Goal: Find specific page/section: Find specific page/section

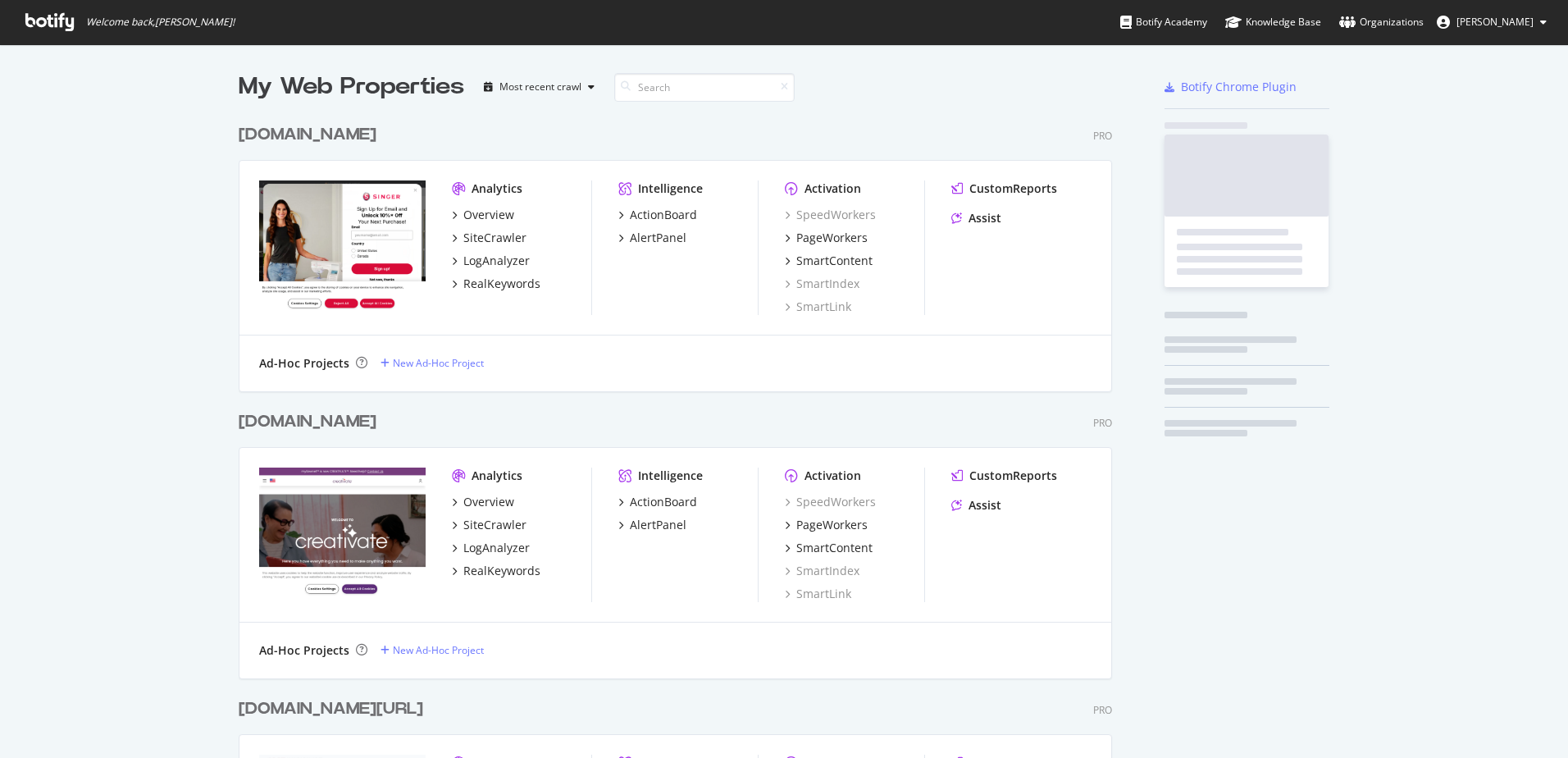
scroll to position [746, 1544]
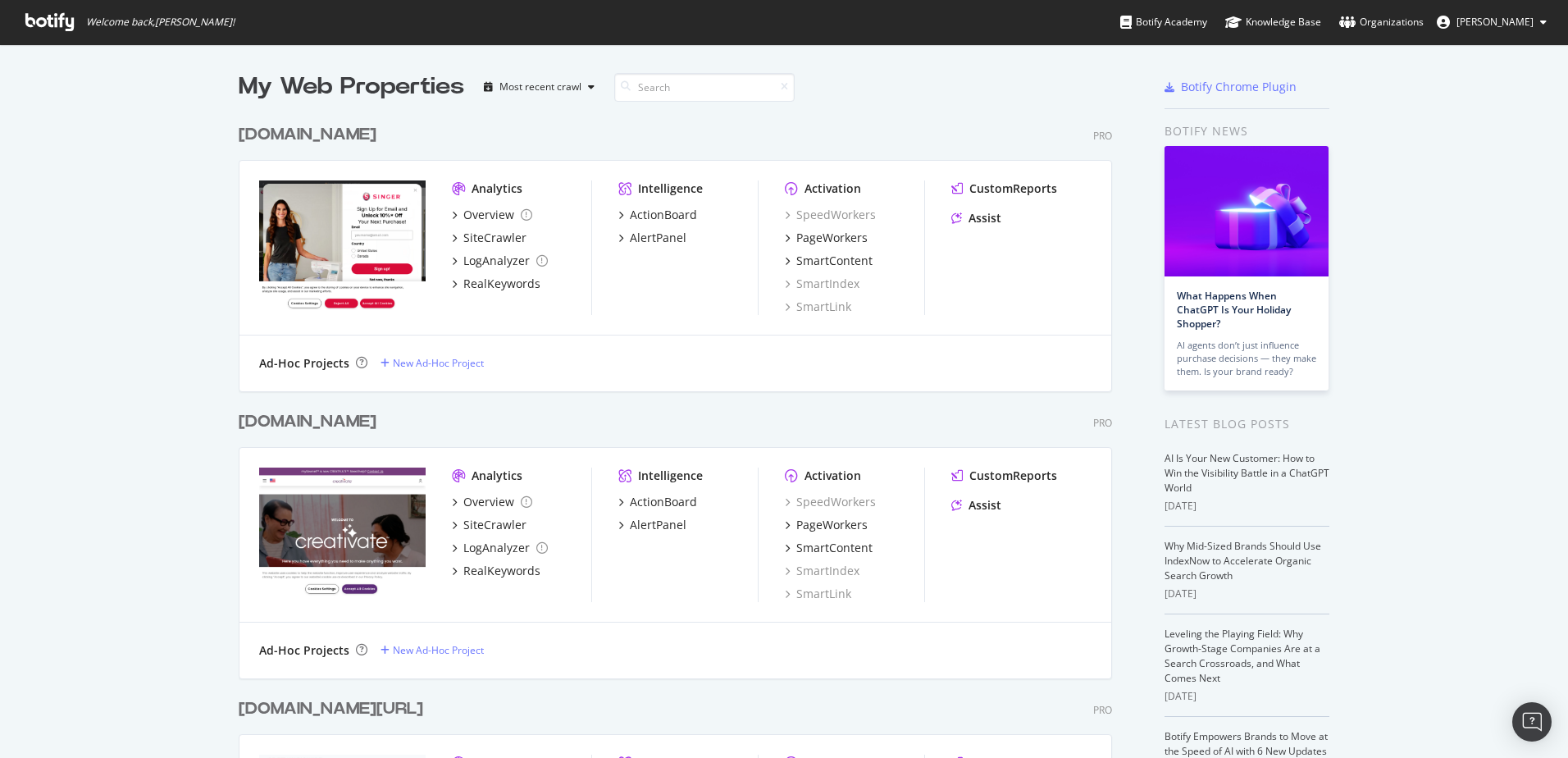
click at [281, 140] on div "[DOMAIN_NAME]" at bounding box center [308, 135] width 138 height 24
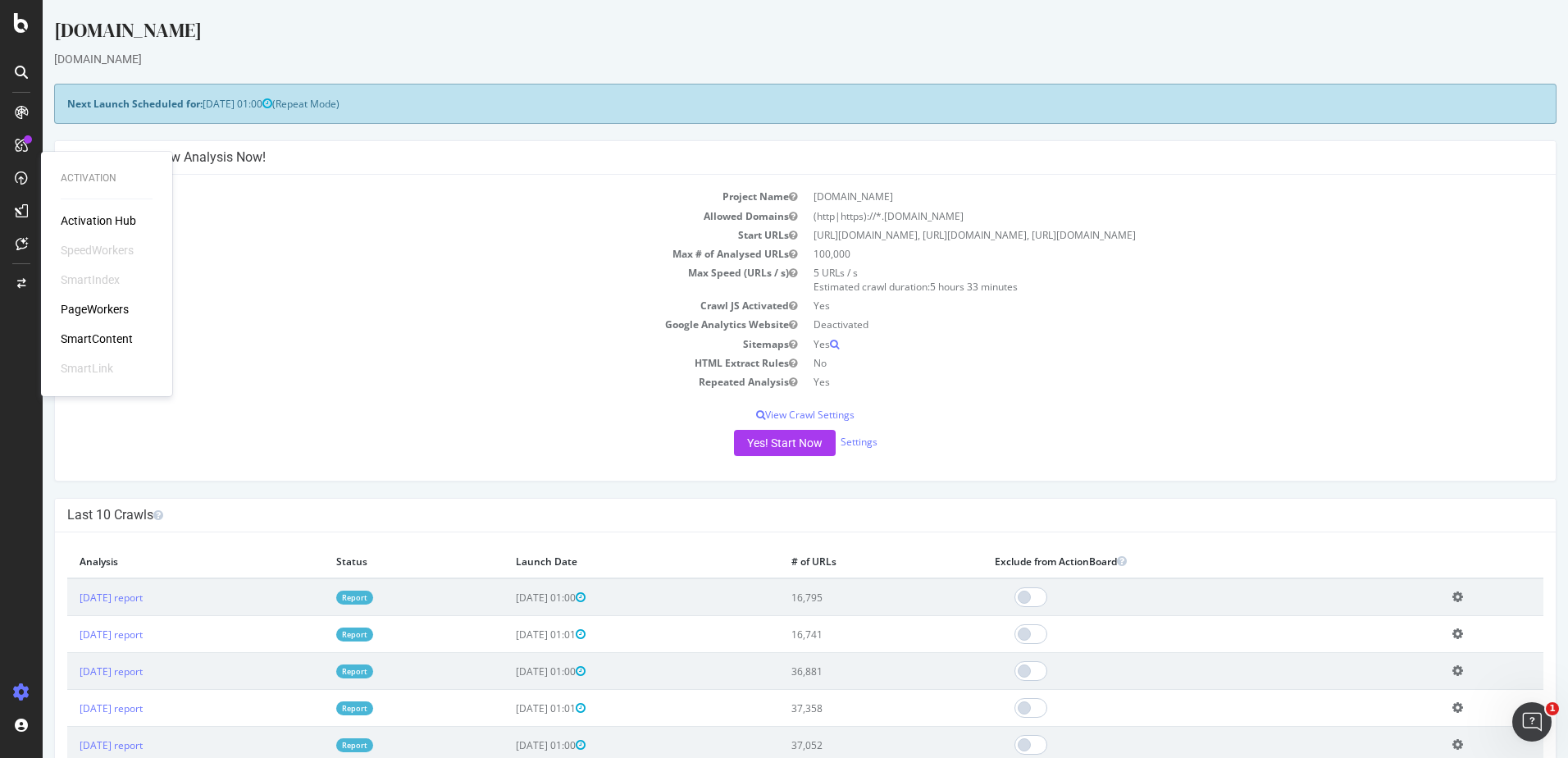
click at [124, 307] on div "PageWorkers" at bounding box center [94, 309] width 68 height 17
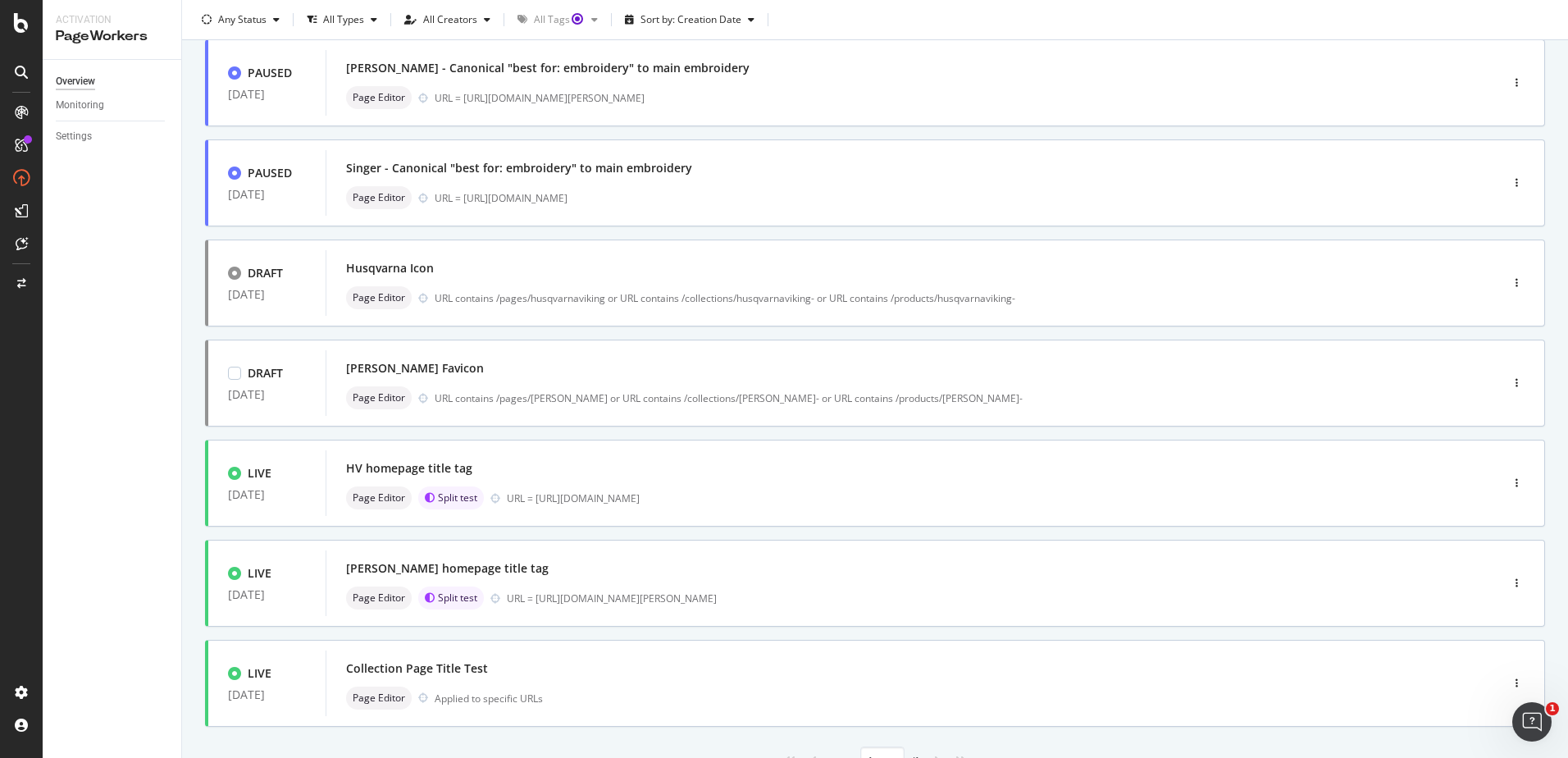
scroll to position [485, 0]
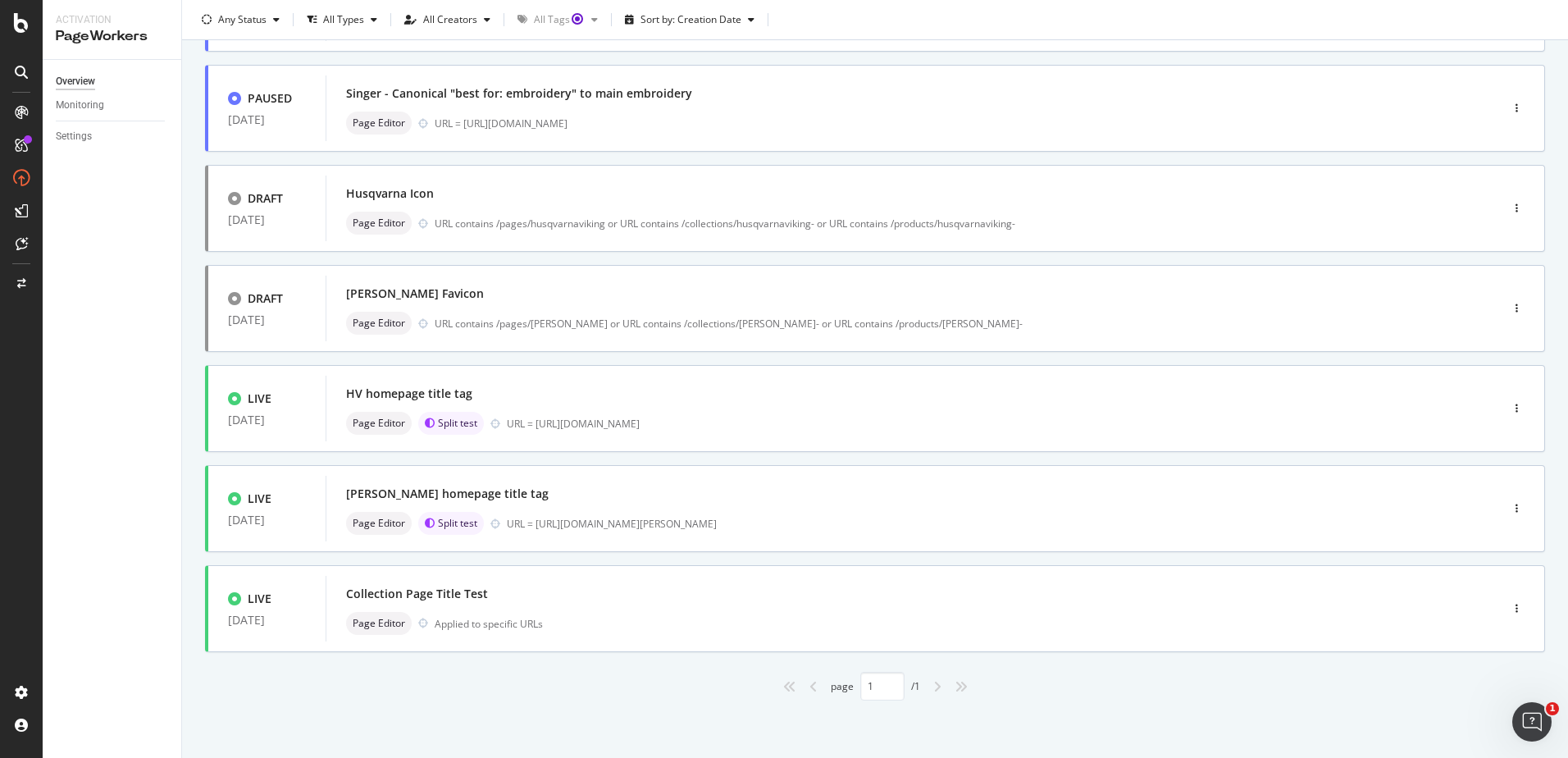
click at [936, 684] on icon "angle-right" at bounding box center [937, 686] width 8 height 13
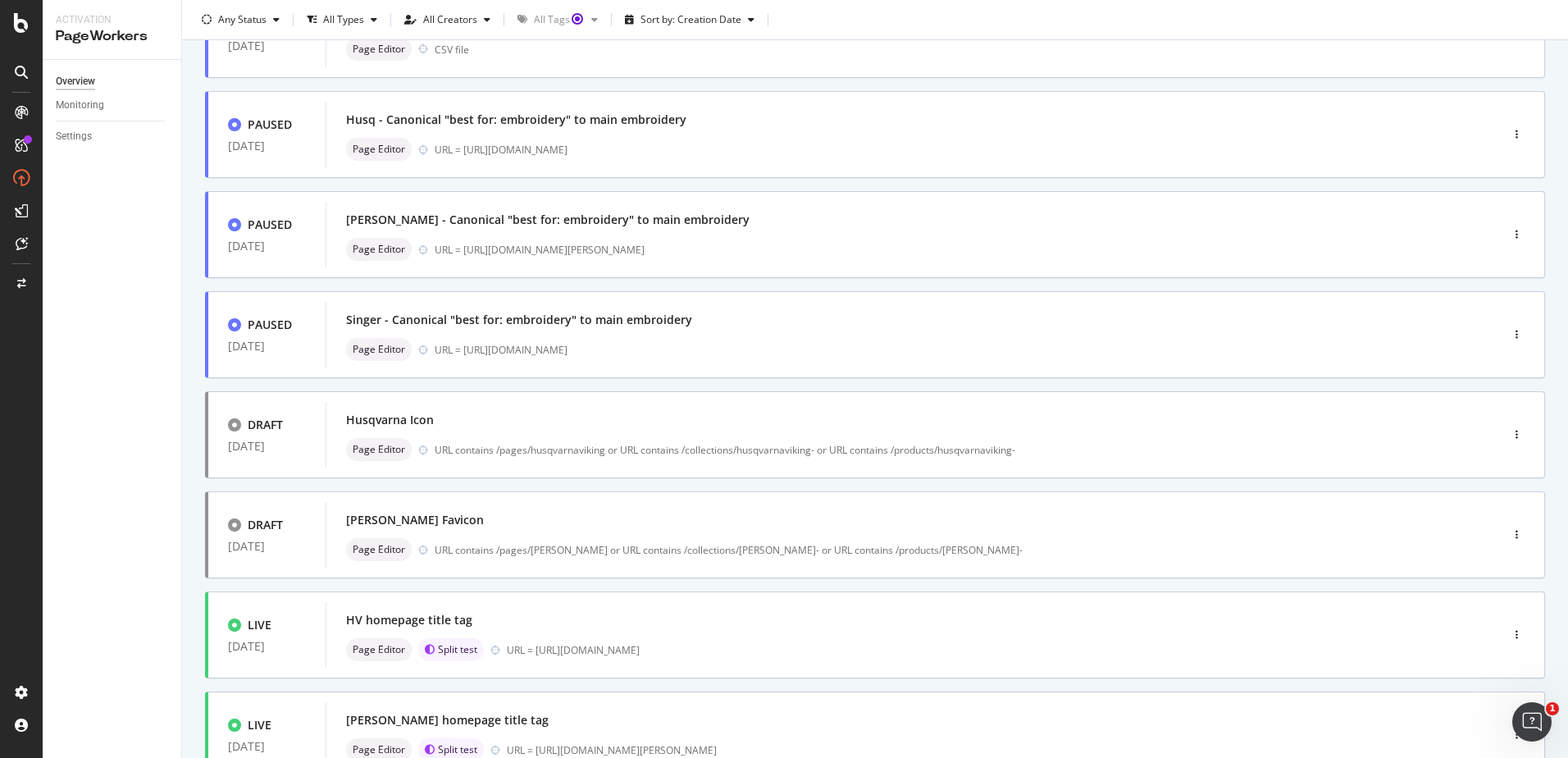
scroll to position [0, 0]
